Goal: Transaction & Acquisition: Book appointment/travel/reservation

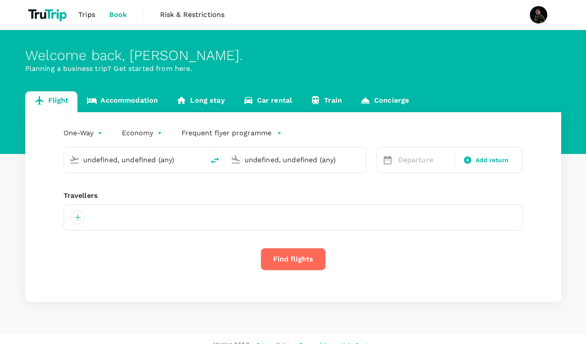
type input "[PERSON_NAME] (AMM)"
type input "Soekarno-Hatta Intl (CGK)"
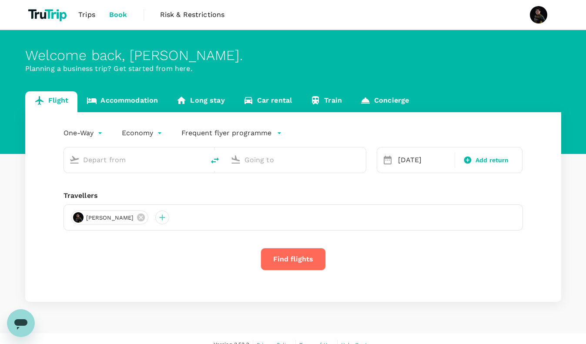
click at [91, 15] on span "Trips" at bounding box center [86, 15] width 17 height 10
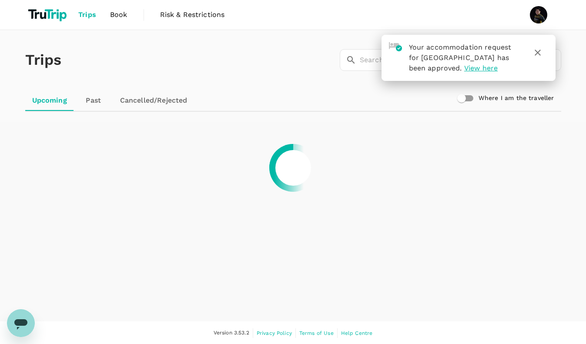
scroll to position [0, 0]
click at [536, 54] on icon "button" at bounding box center [538, 52] width 6 height 6
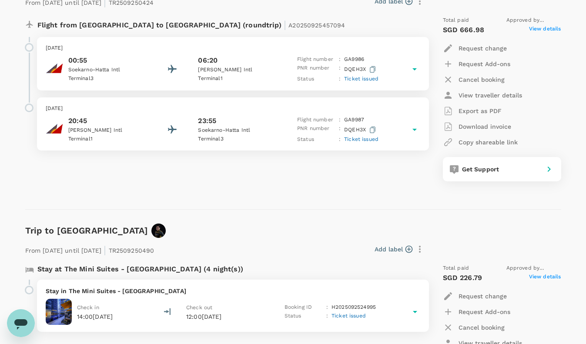
scroll to position [154, 0]
click at [416, 131] on icon at bounding box center [414, 129] width 10 height 10
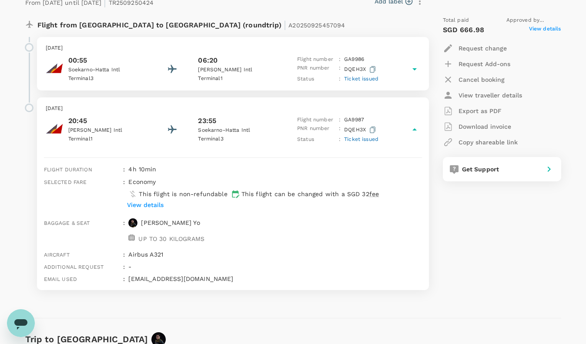
click at [416, 130] on icon at bounding box center [414, 129] width 4 height 2
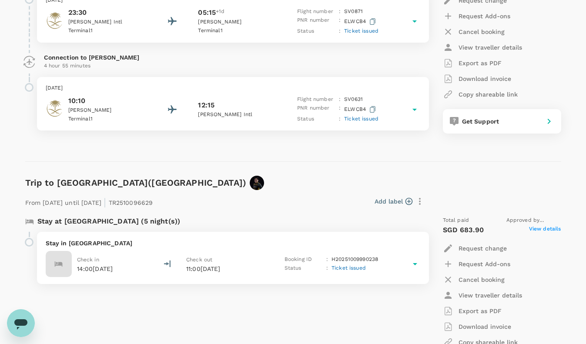
scroll to position [711, 0]
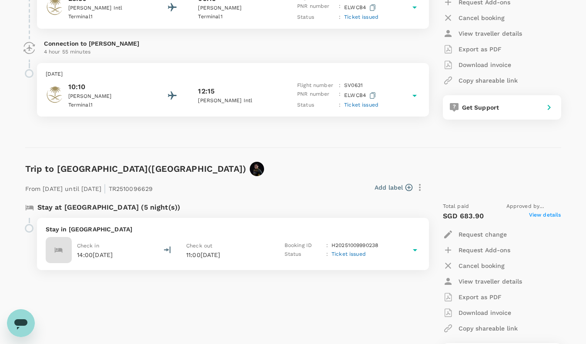
click at [114, 205] on p "Stay at [GEOGRAPHIC_DATA] (5 night(s))" at bounding box center [108, 207] width 143 height 10
click at [415, 247] on icon at bounding box center [415, 250] width 10 height 10
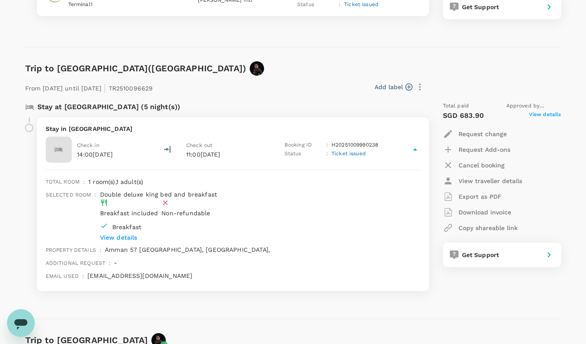
scroll to position [811, 0]
